Goal: Task Accomplishment & Management: Manage account settings

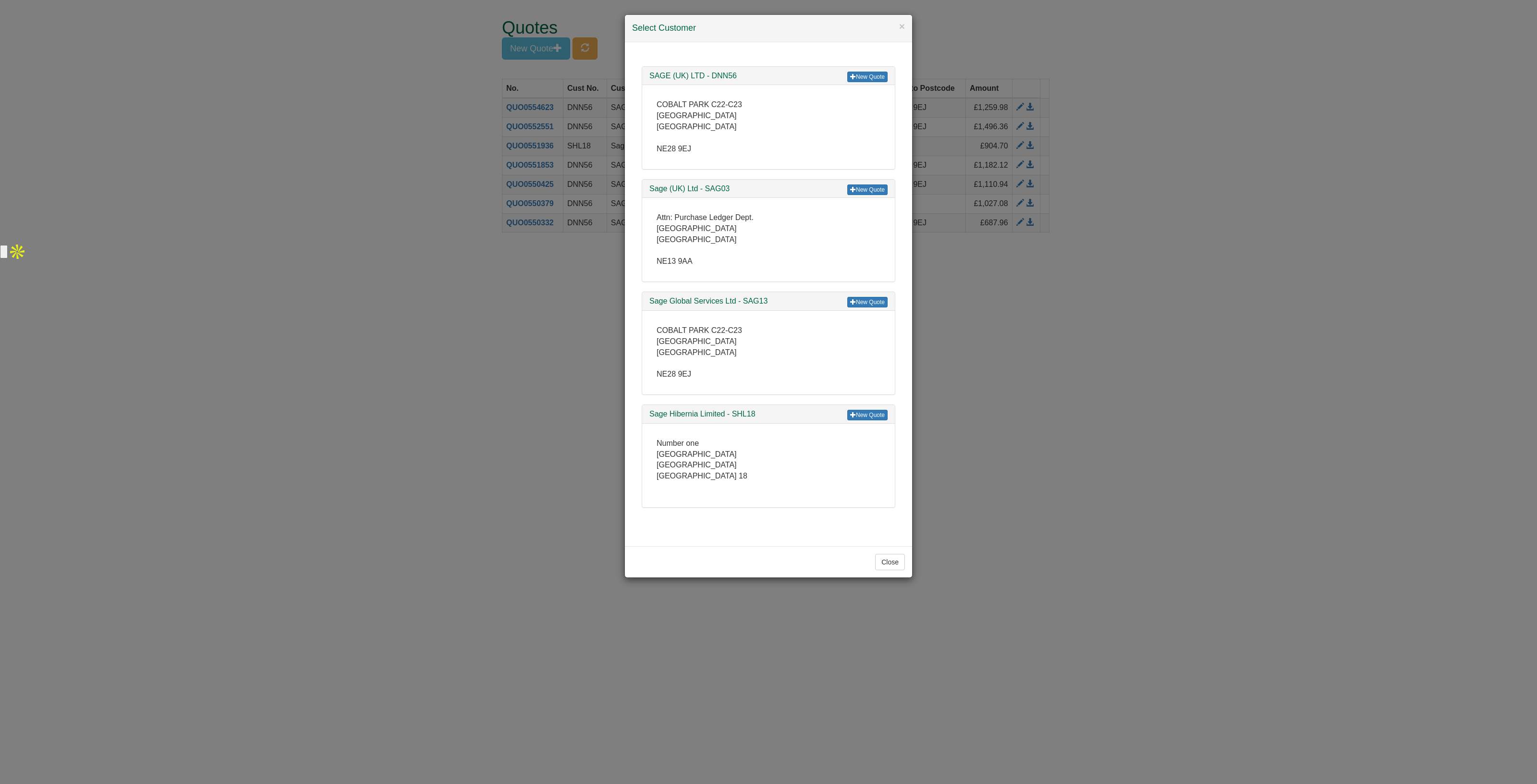
click at [375, 177] on div "× Select Customer New Quote SAGE (UK) LTD - DNN56 COBALT PARK C22-C23 COBALT PA…" at bounding box center [768, 392] width 1537 height 784
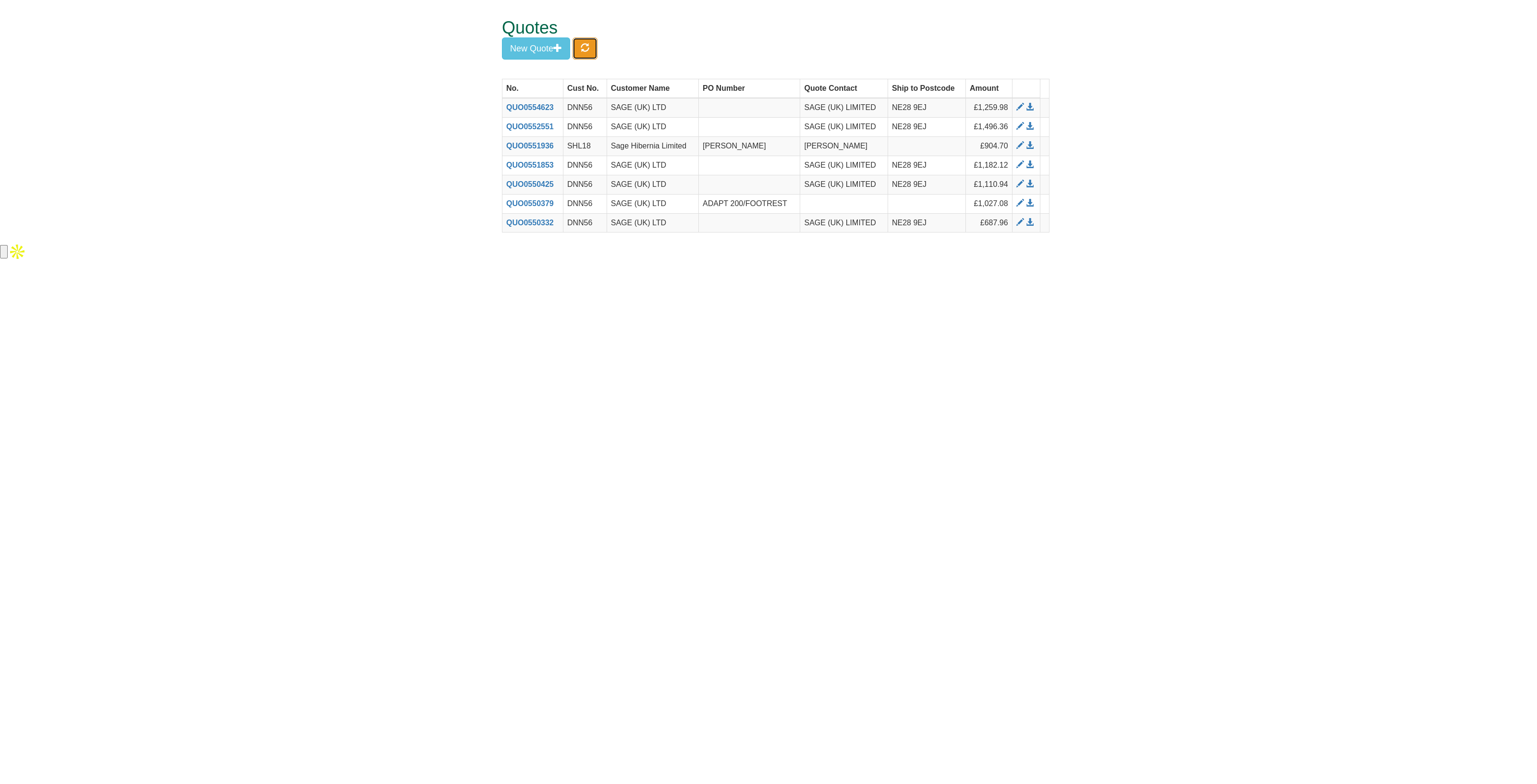
click at [597, 48] on button "button" at bounding box center [585, 48] width 25 height 22
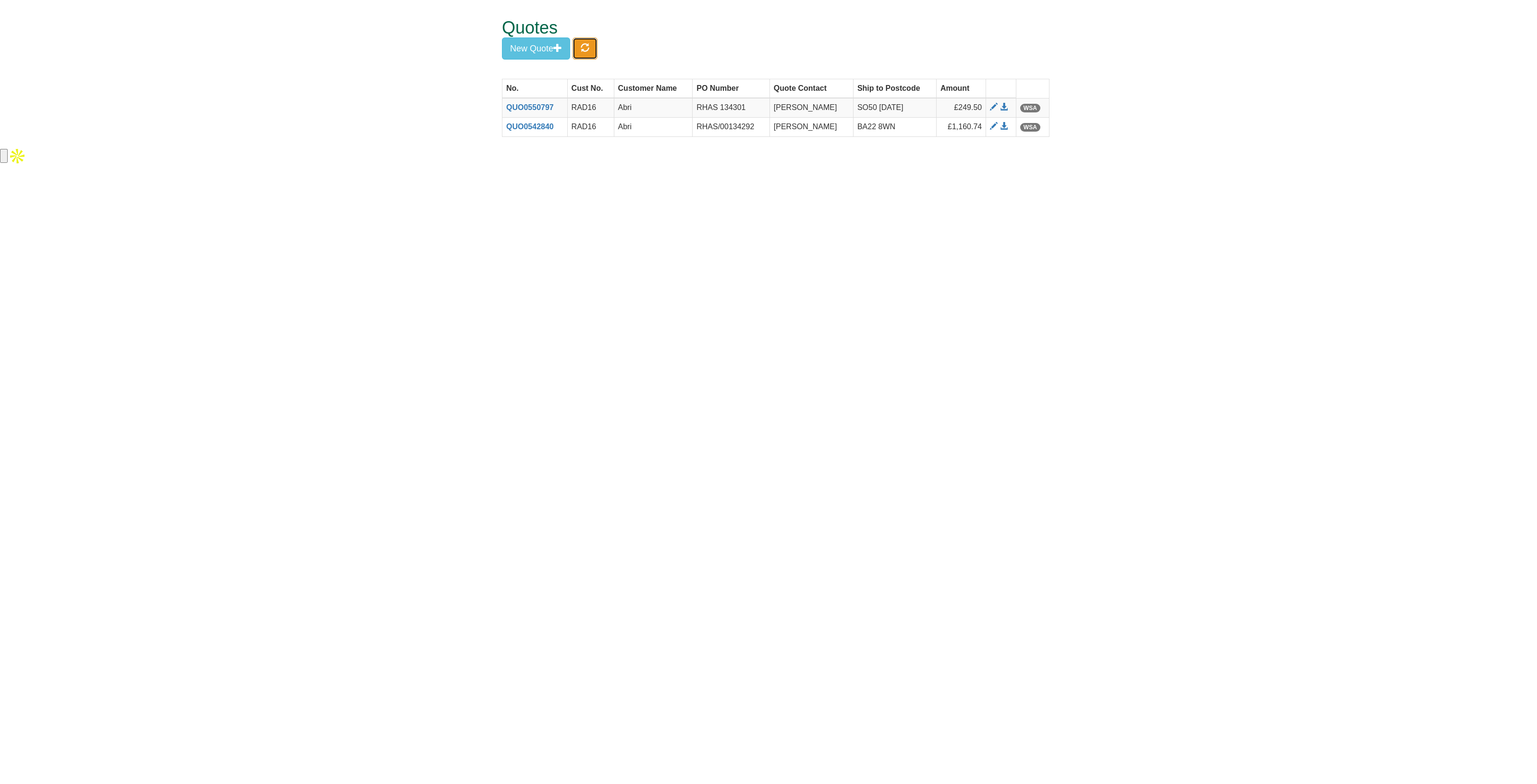
click at [595, 51] on button "button" at bounding box center [585, 48] width 25 height 22
click at [991, 103] on span at bounding box center [995, 107] width 8 height 8
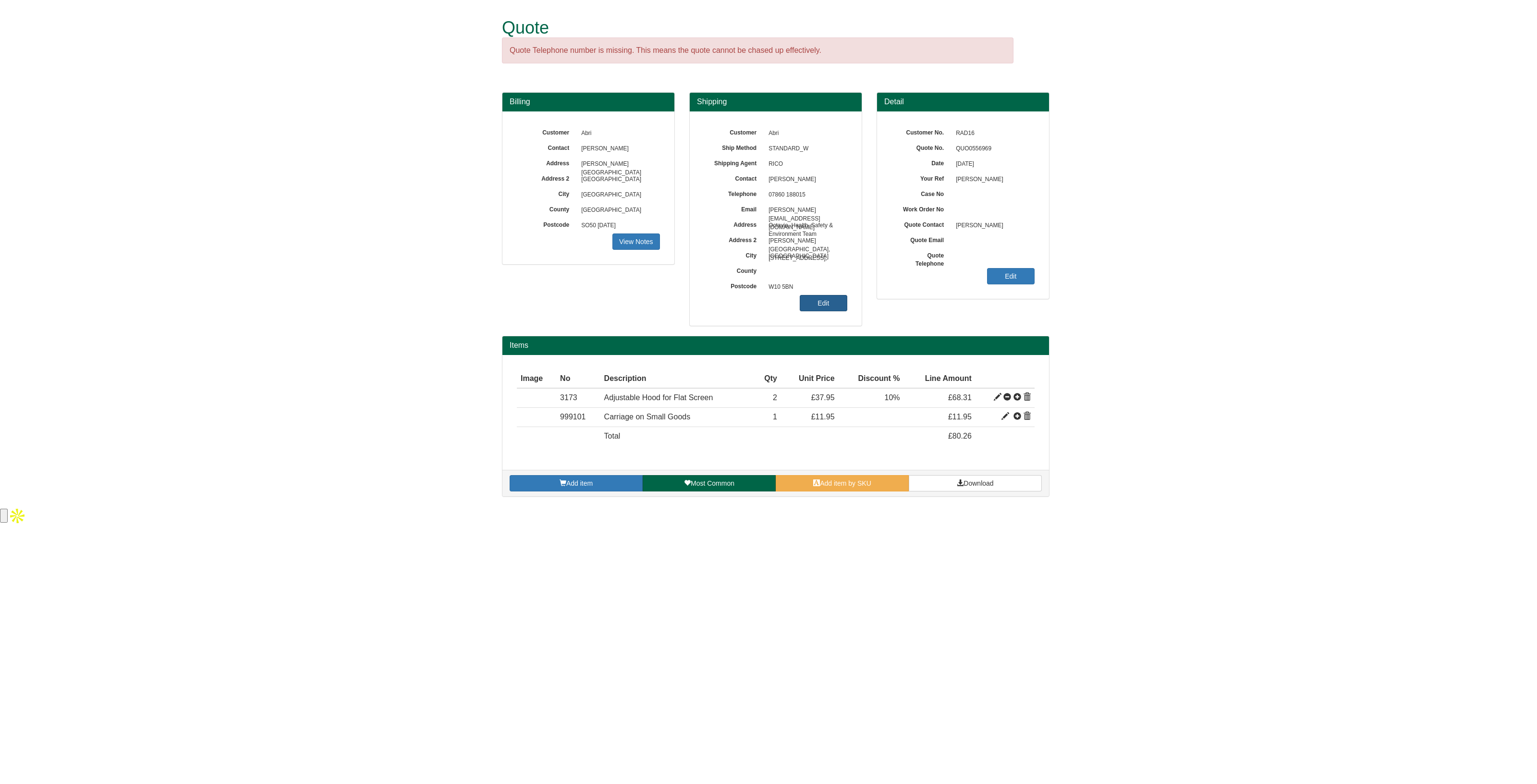
click at [823, 303] on link "Edit" at bounding box center [823, 303] width 48 height 16
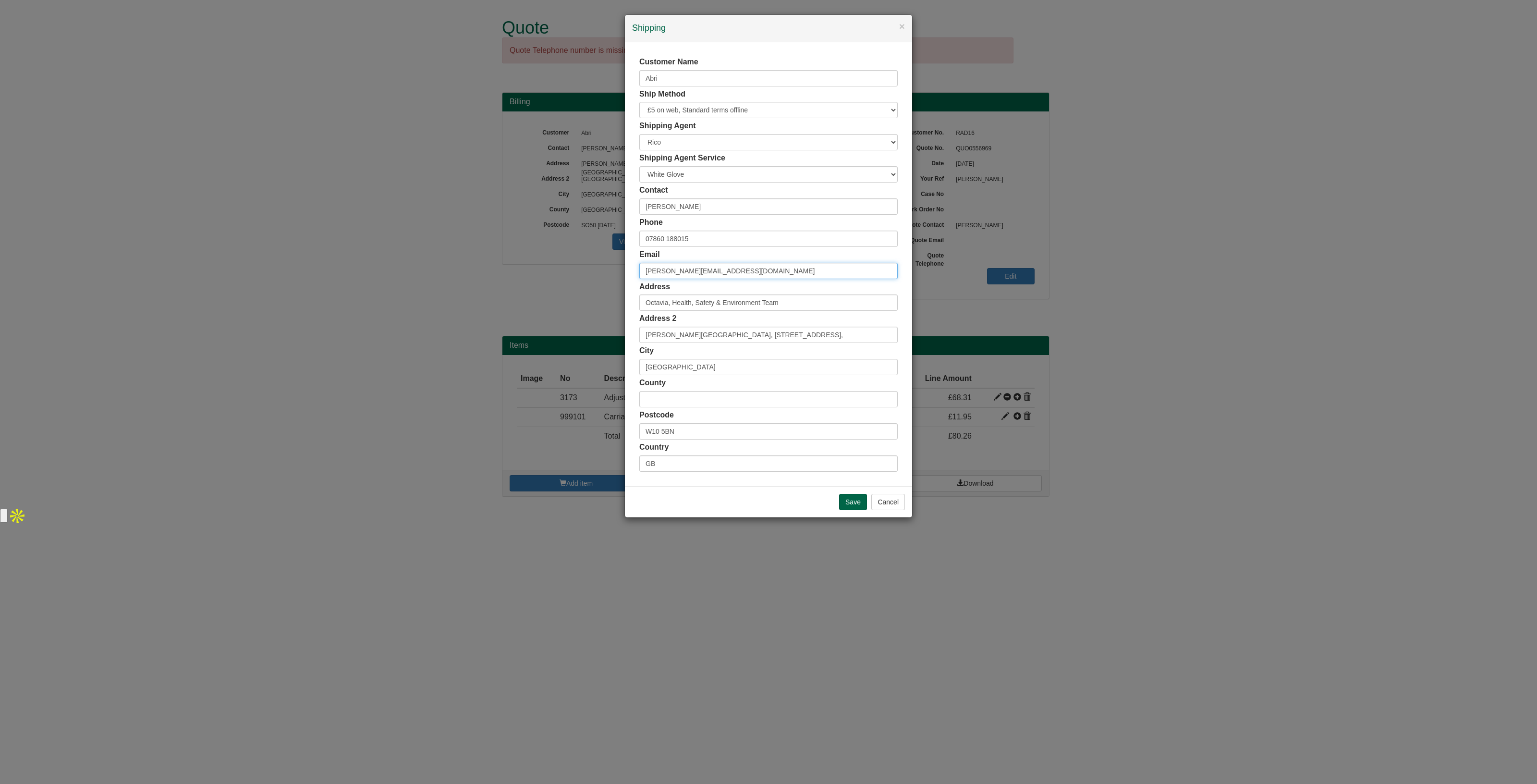
drag, startPoint x: 728, startPoint y: 265, endPoint x: 541, endPoint y: 280, distance: 187.6
click at [541, 280] on div "× Shipping Customer Name Abri Ship Method Free of Charge £5 Flat Rate £7.50 Fla…" at bounding box center [768, 392] width 1537 height 784
paste input "Neeraj.Ullas"
type input "Neeraj.Ullas@abri.co.uk"
drag, startPoint x: 711, startPoint y: 237, endPoint x: 539, endPoint y: 249, distance: 172.4
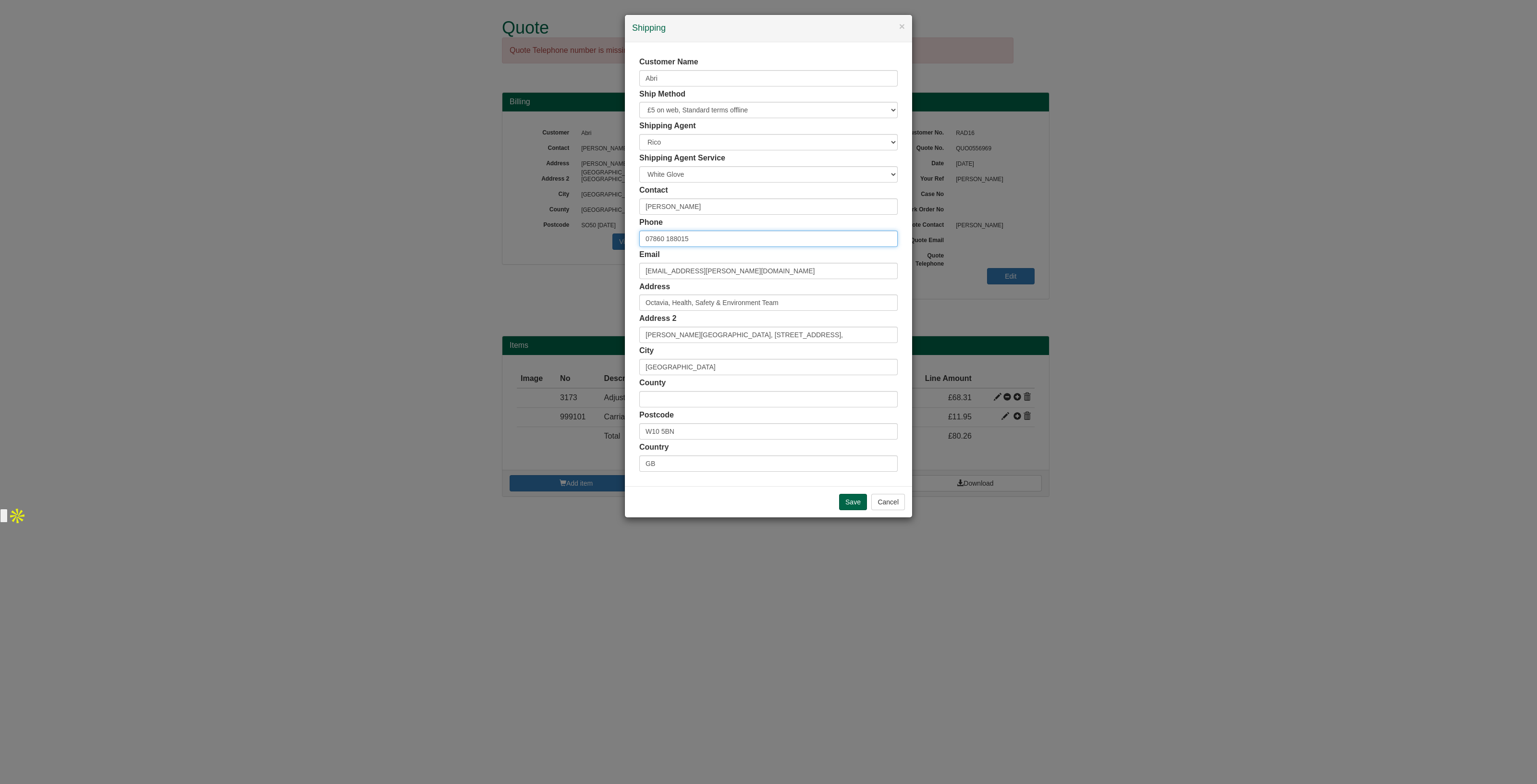
click at [539, 249] on div "× Shipping Customer Name Abri Ship Method Free of Charge £5 Flat Rate £7.50 Fla…" at bounding box center [768, 392] width 1537 height 784
paste input "2046150357"
type input "02046150357"
click at [857, 503] on input "Save" at bounding box center [853, 502] width 28 height 16
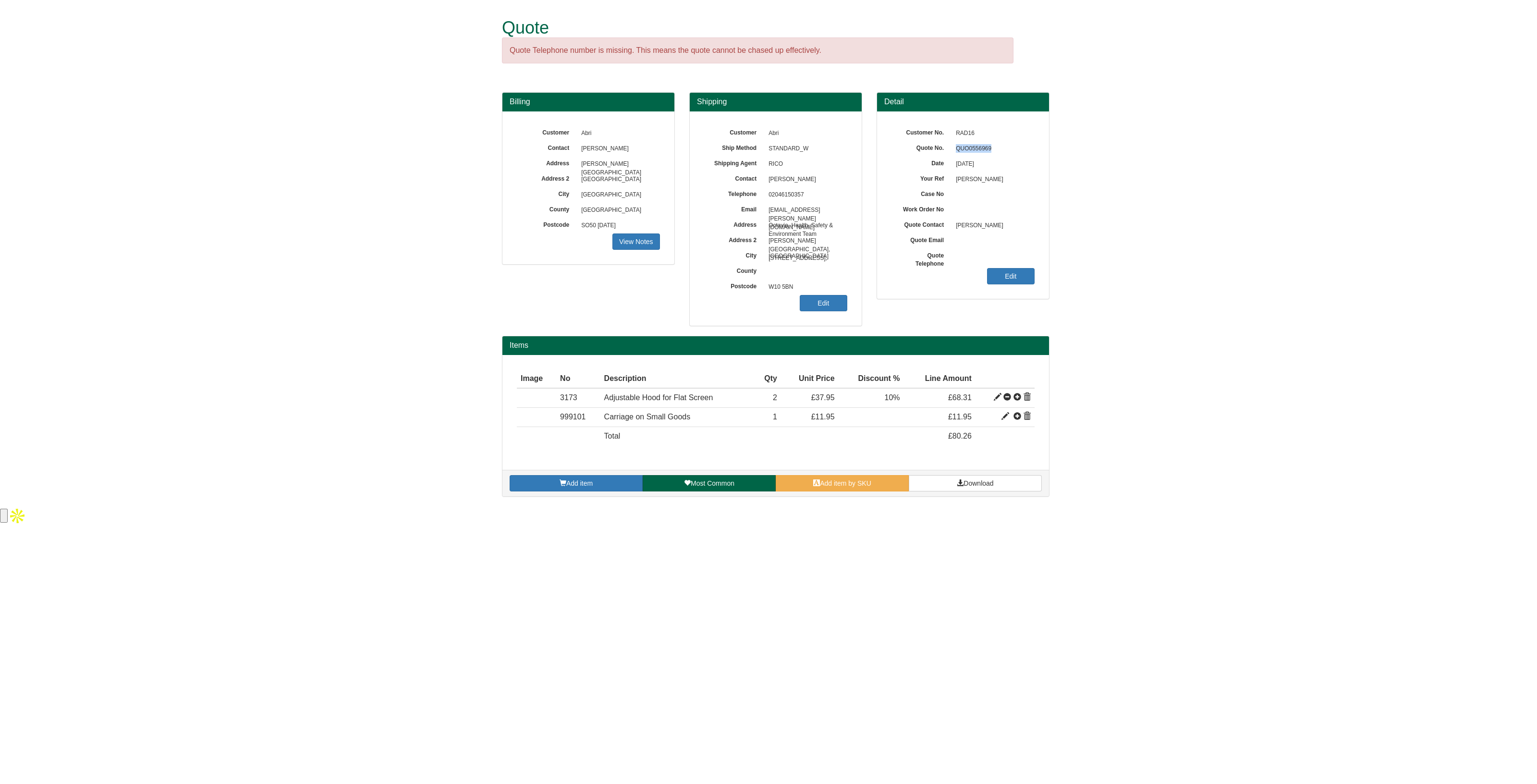
drag, startPoint x: 1008, startPoint y: 146, endPoint x: 956, endPoint y: 150, distance: 52.2
click at [956, 150] on span "QUO0556969" at bounding box center [993, 149] width 84 height 16
drag, startPoint x: 816, startPoint y: 176, endPoint x: 758, endPoint y: 182, distance: 58.3
click at [758, 126] on div "Contact Neeraj Ullas" at bounding box center [776, 126] width 143 height 0
copy div "Neeraj Ullas"
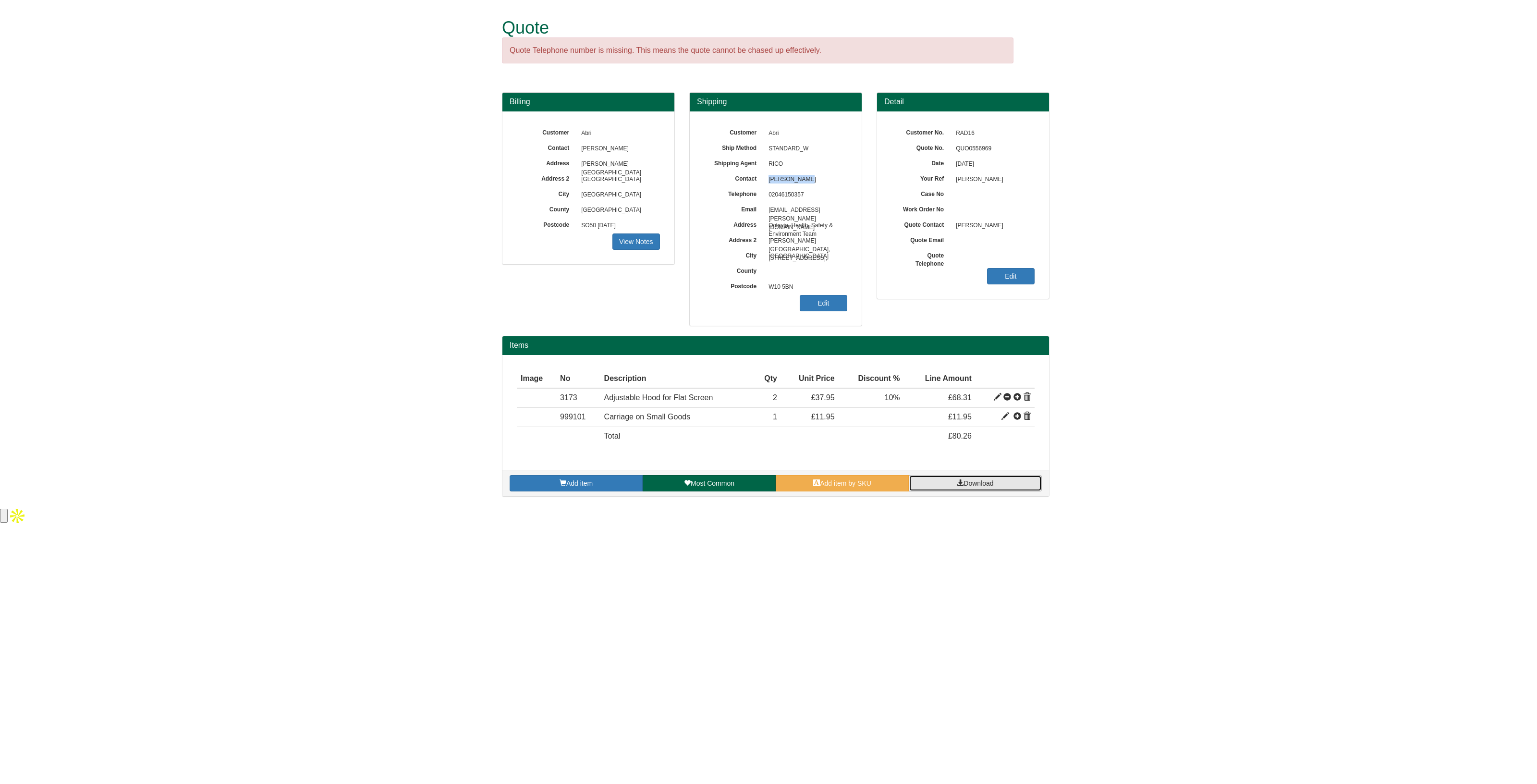
click at [970, 479] on span "Download" at bounding box center [979, 483] width 30 height 8
